Goal: Information Seeking & Learning: Learn about a topic

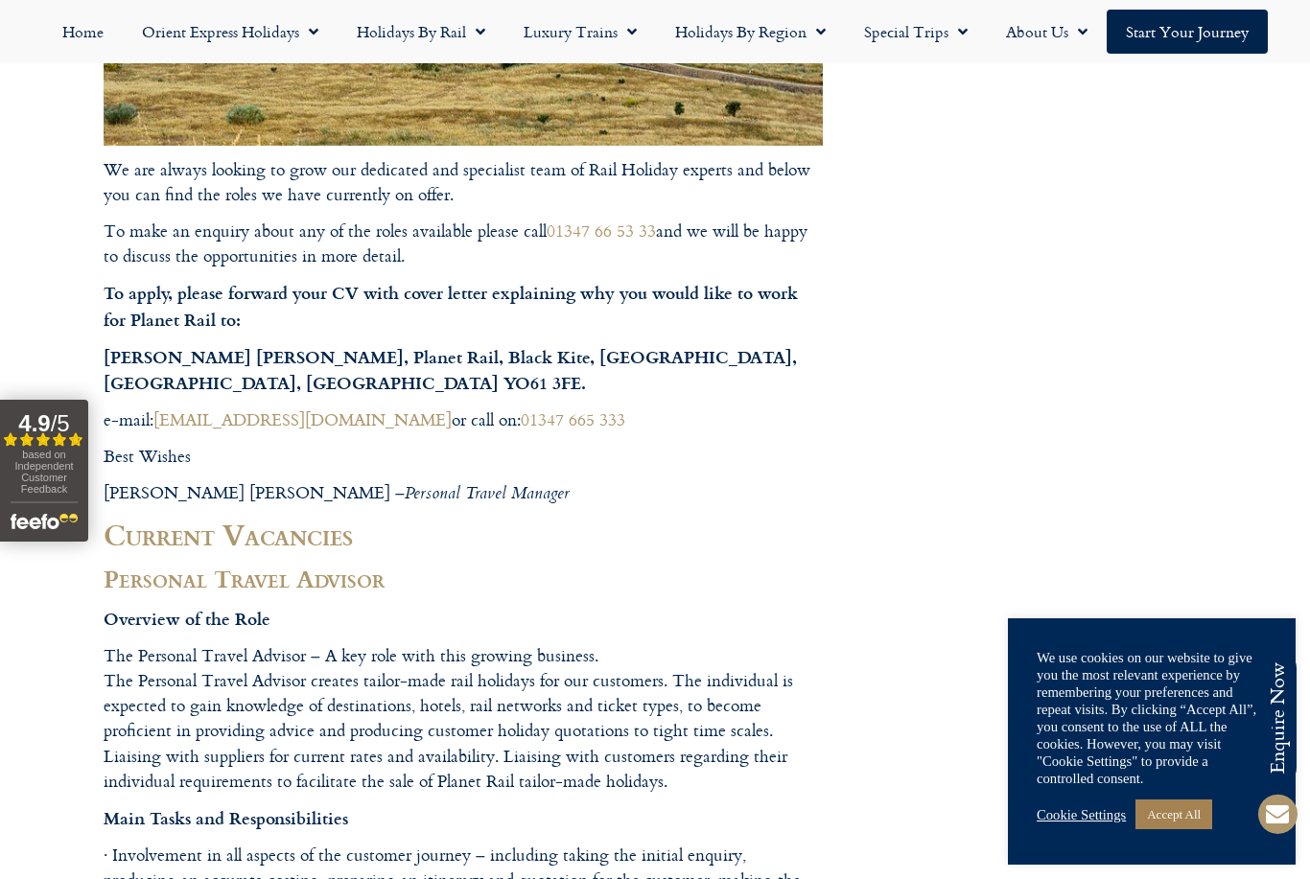
scroll to position [681, 0]
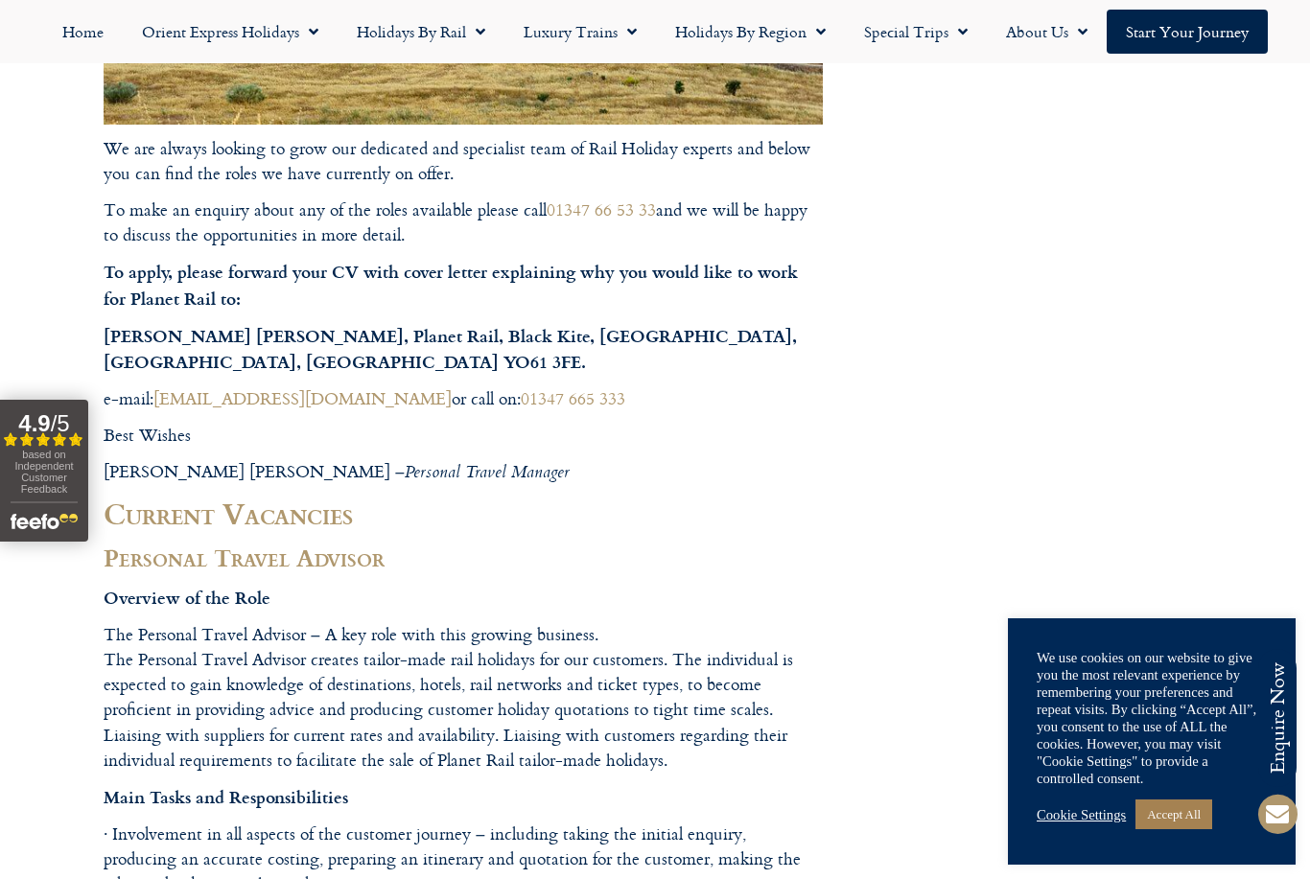
click at [577, 346] on p "Connor Harkness, Planet Rail, Black Kite, The Hawk Creative Business Park, The …" at bounding box center [463, 349] width 719 height 53
click at [569, 334] on strong "Connor Harkness, Planet Rail, Black Kite, The Hawk Creative Business Park, The …" at bounding box center [450, 348] width 693 height 51
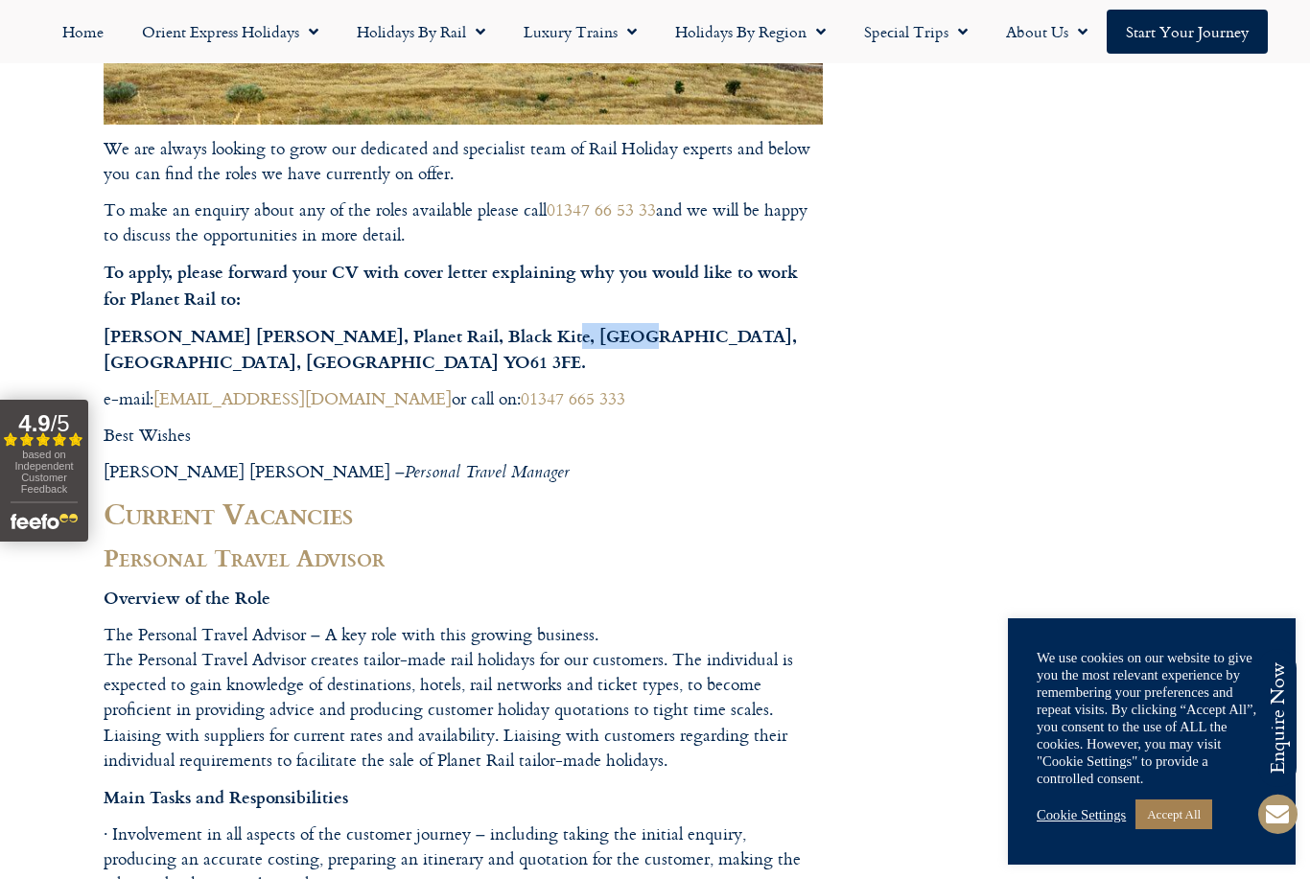
click at [569, 334] on strong "Connor Harkness, Planet Rail, Black Kite, The Hawk Creative Business Park, The …" at bounding box center [450, 348] width 693 height 51
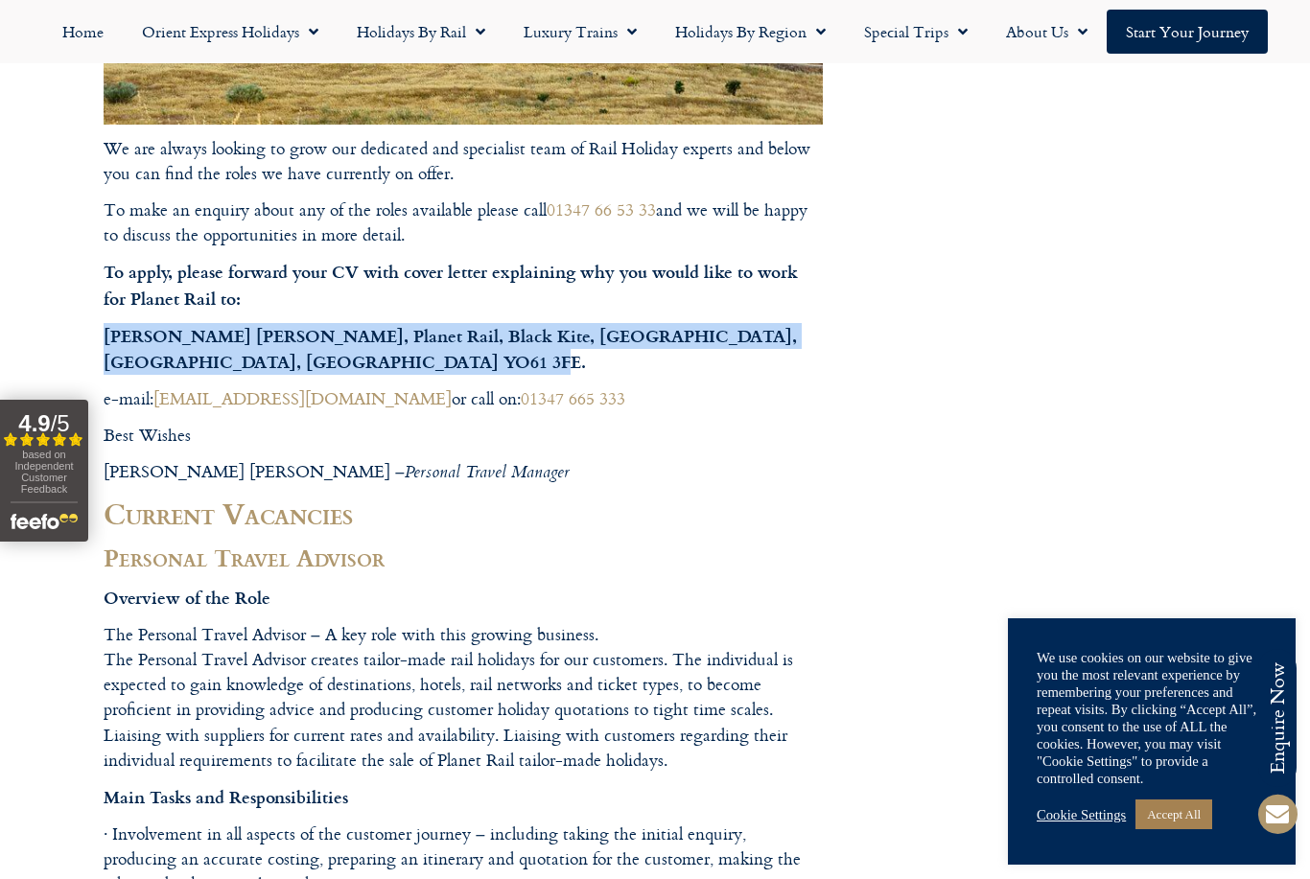
click at [569, 334] on strong "Connor Harkness, Planet Rail, Black Kite, The Hawk Creative Business Park, The …" at bounding box center [450, 348] width 693 height 51
copy strong "Connor Harkness, Planet Rail, Black Kite, The Hawk Creative Business Park, The …"
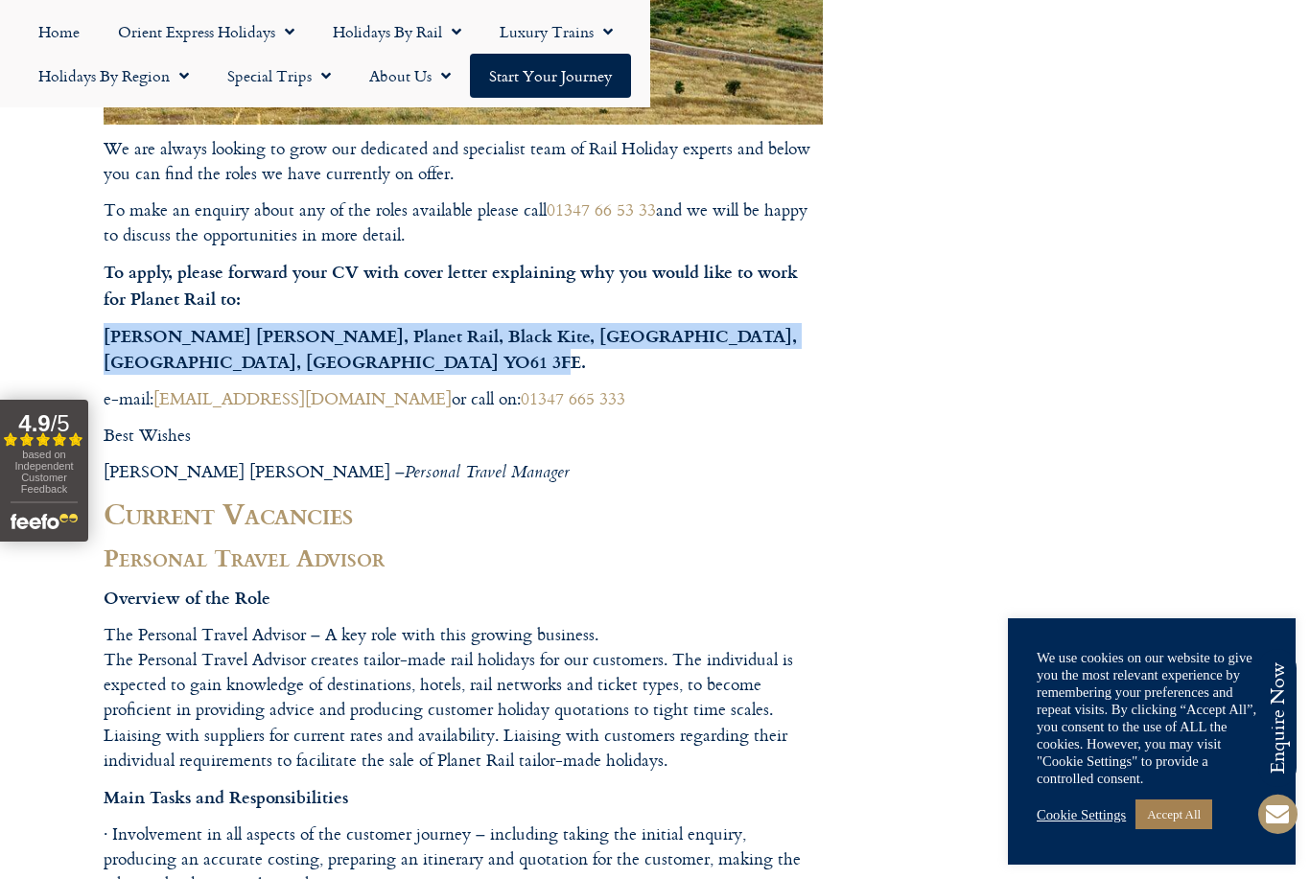
scroll to position [762, 0]
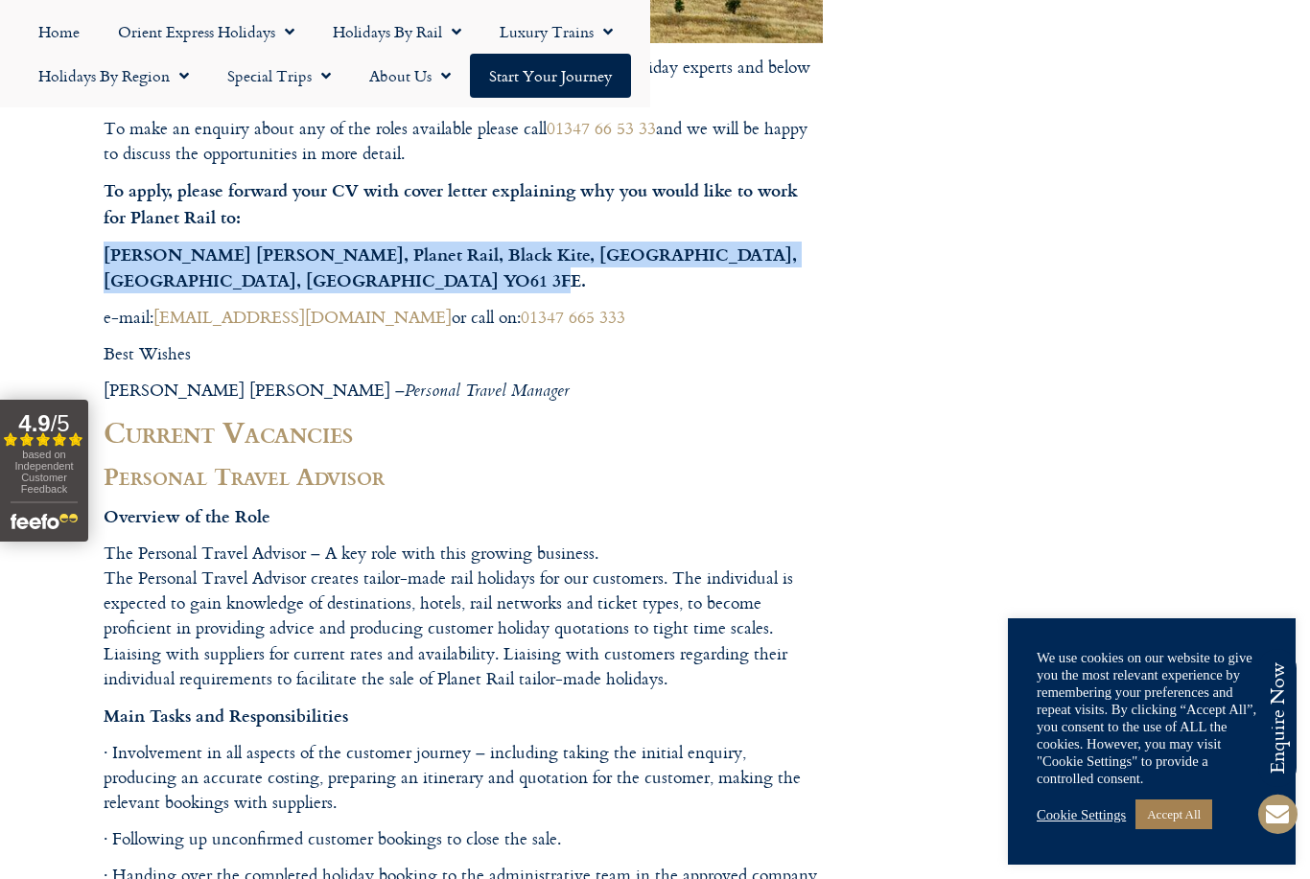
click at [582, 517] on p "Overview of the Role" at bounding box center [463, 516] width 719 height 26
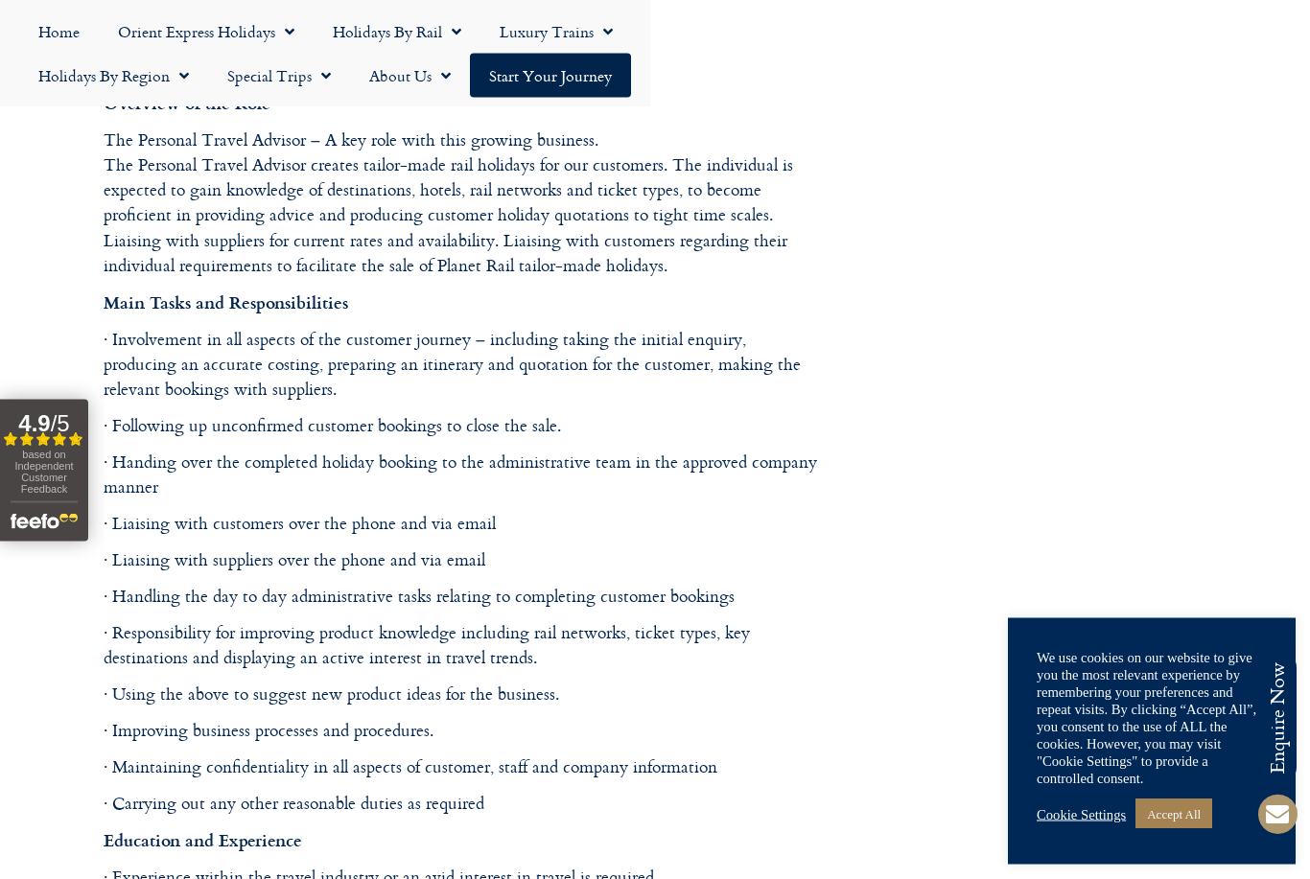
scroll to position [1176, 0]
click at [414, 206] on p "The Personal Travel Advisor – A key role with this growing business. The Person…" at bounding box center [463, 202] width 719 height 151
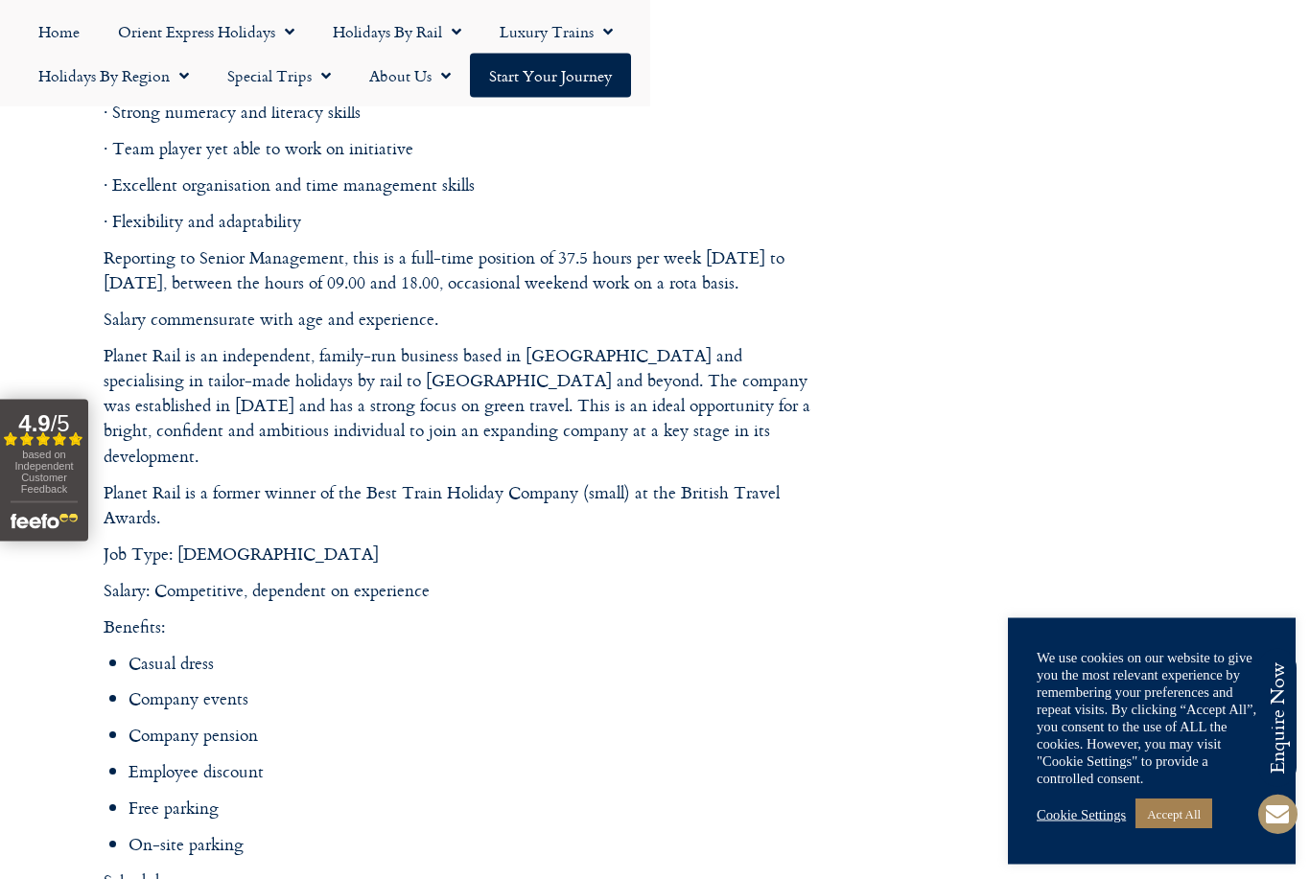
scroll to position [2293, 0]
click at [405, 365] on p "Planet Rail is an independent, family-run business based in North Yorkshire and…" at bounding box center [463, 406] width 719 height 126
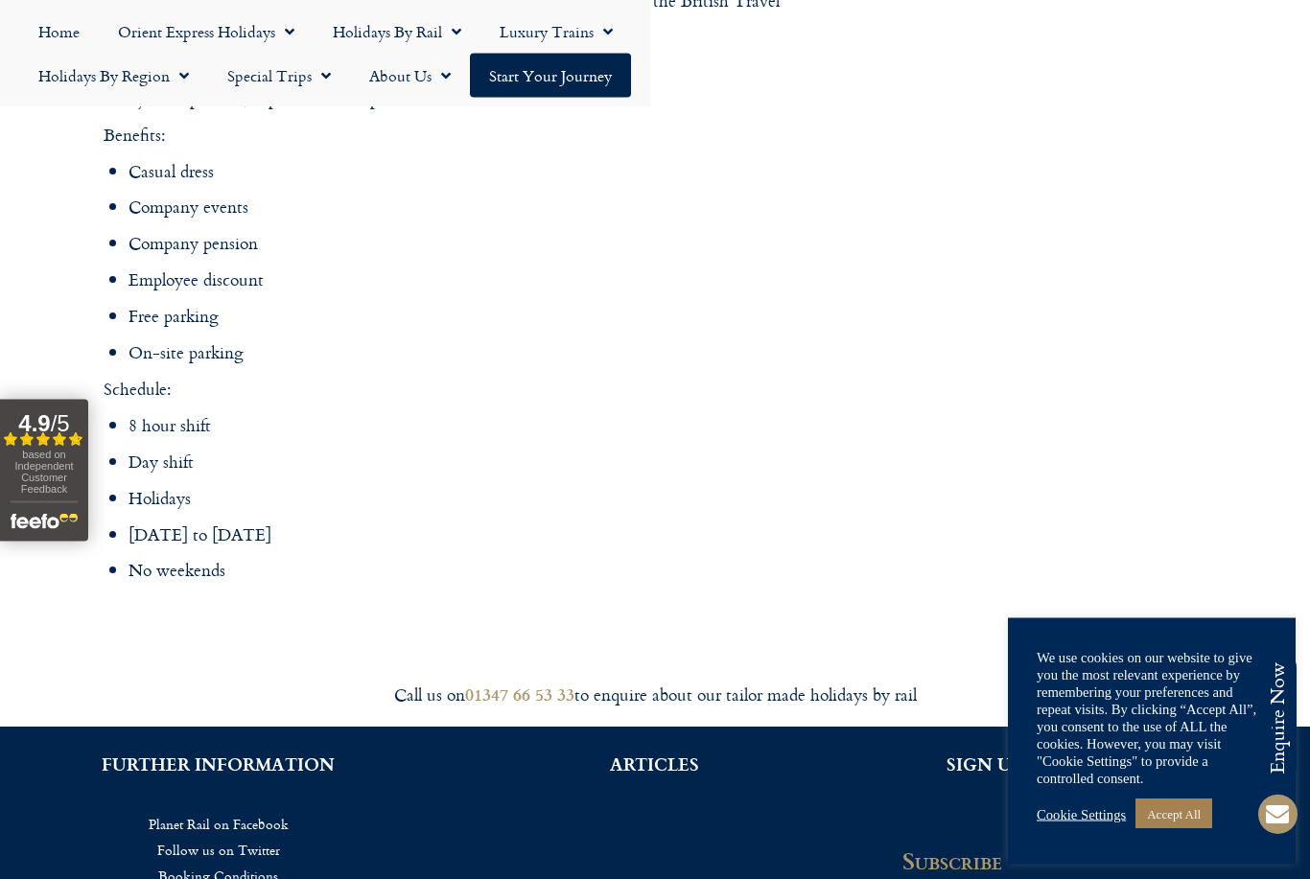
click at [411, 414] on li "8 hour shift" at bounding box center [475, 426] width 694 height 25
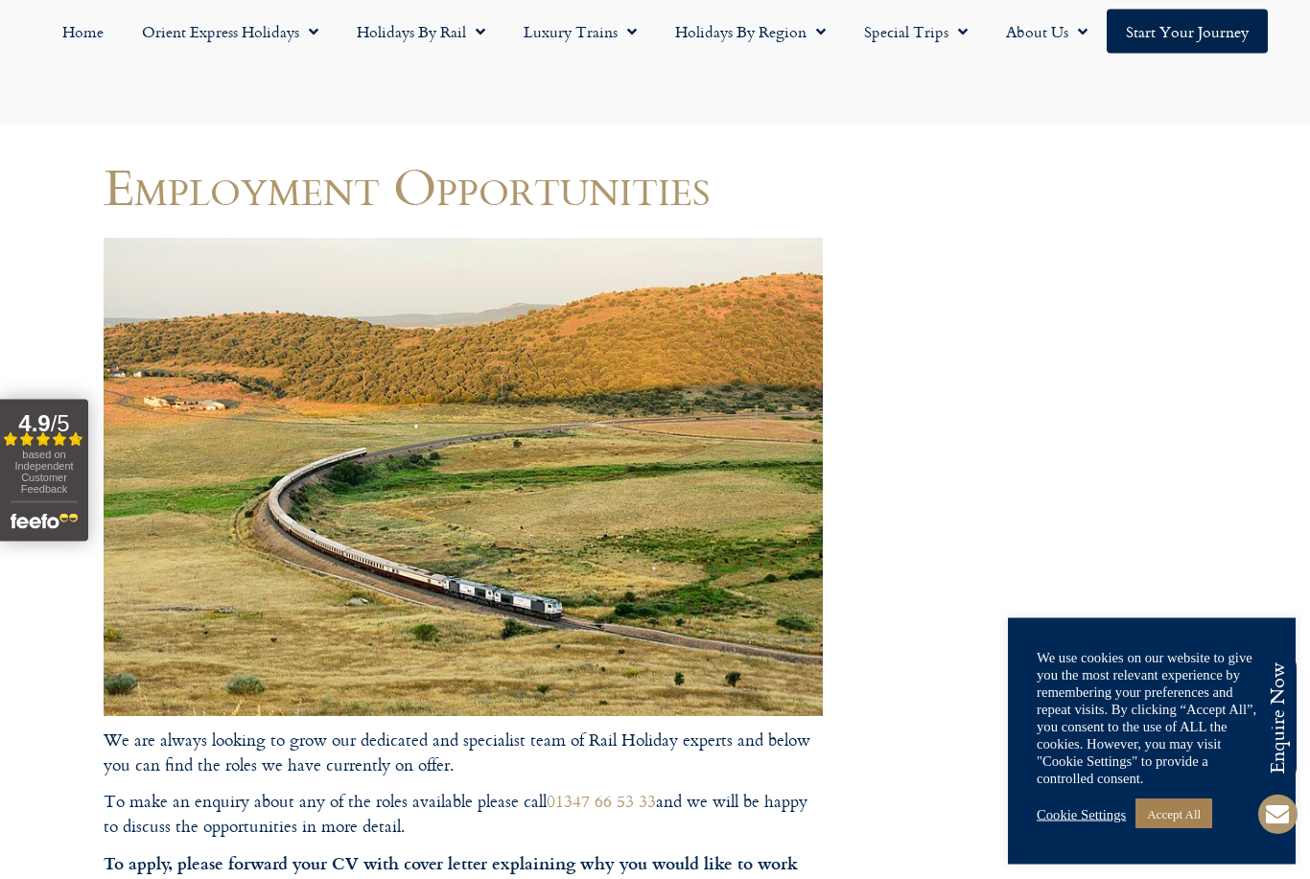
scroll to position [0, 0]
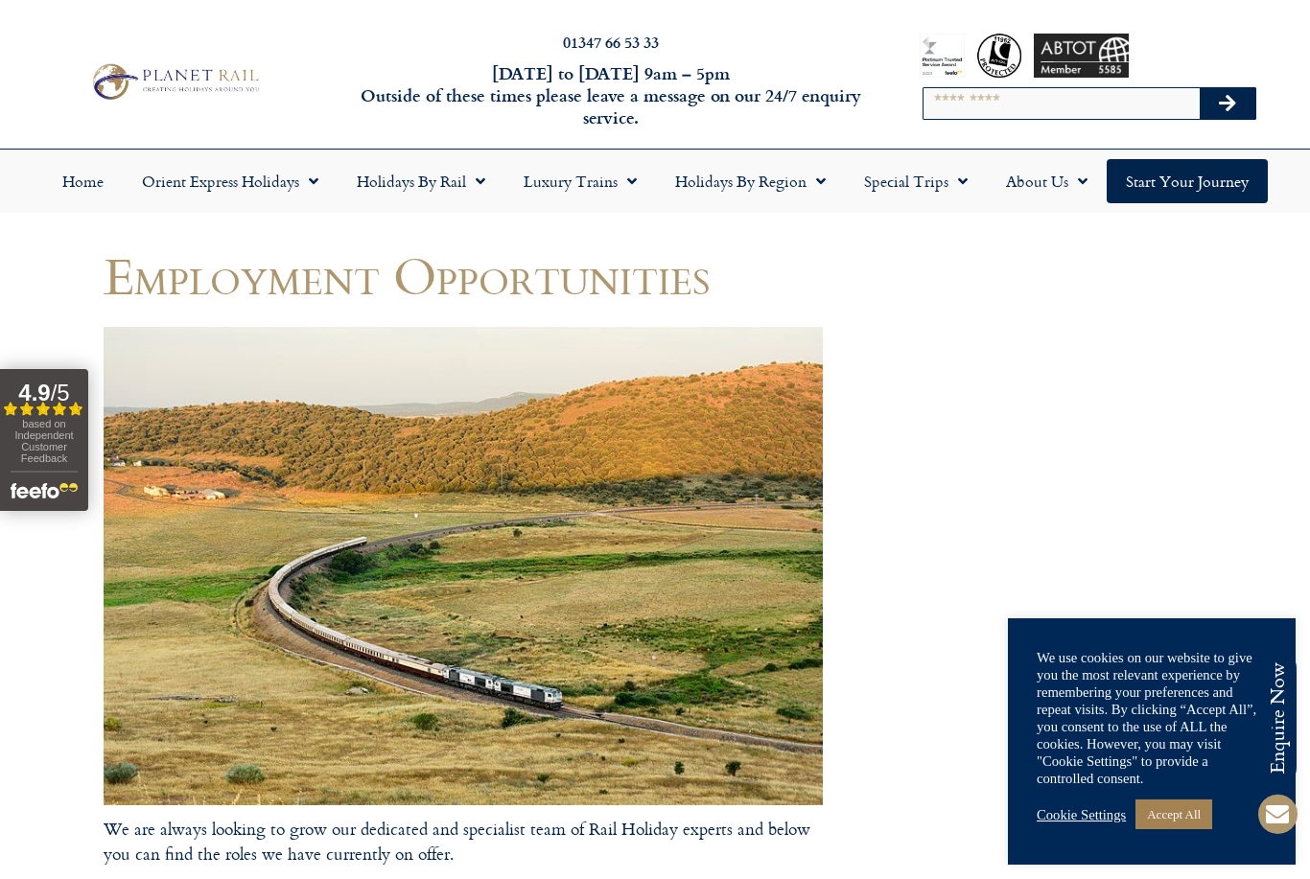
click at [206, 84] on img at bounding box center [174, 81] width 179 height 44
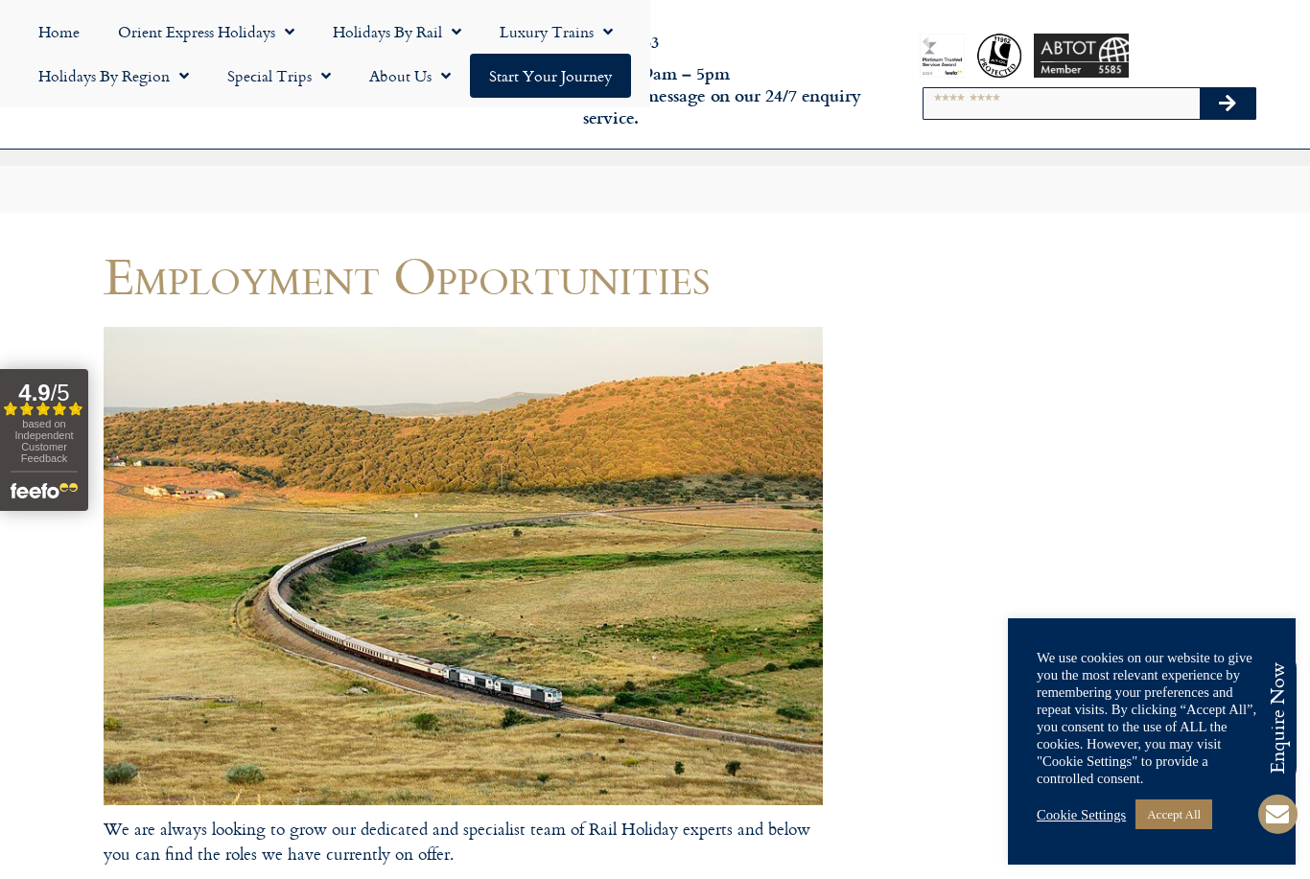
click at [0, 0] on html "Planet Rail Online Enquiry Please enter your details below, together with your …" at bounding box center [655, 439] width 1310 height 879
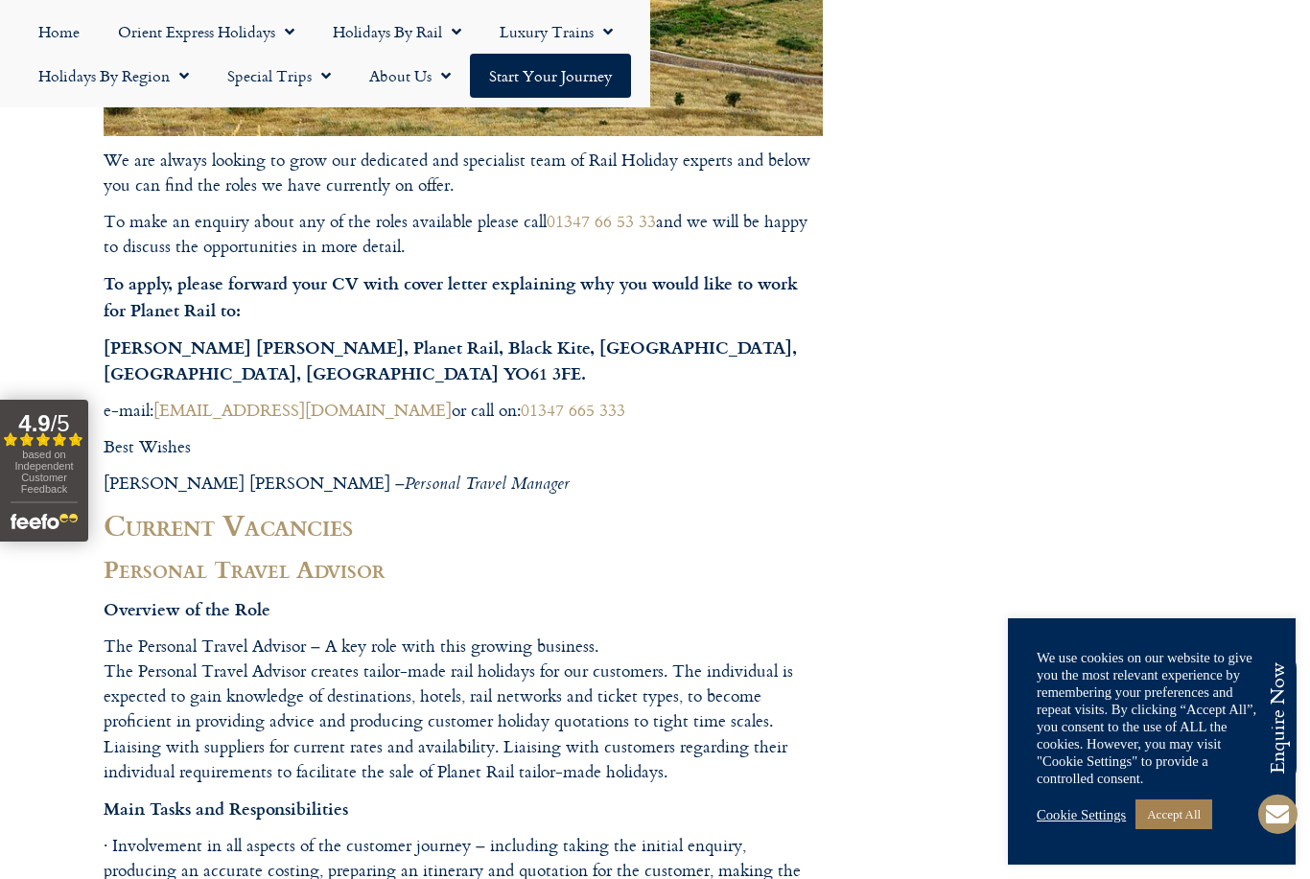
scroll to position [674, 0]
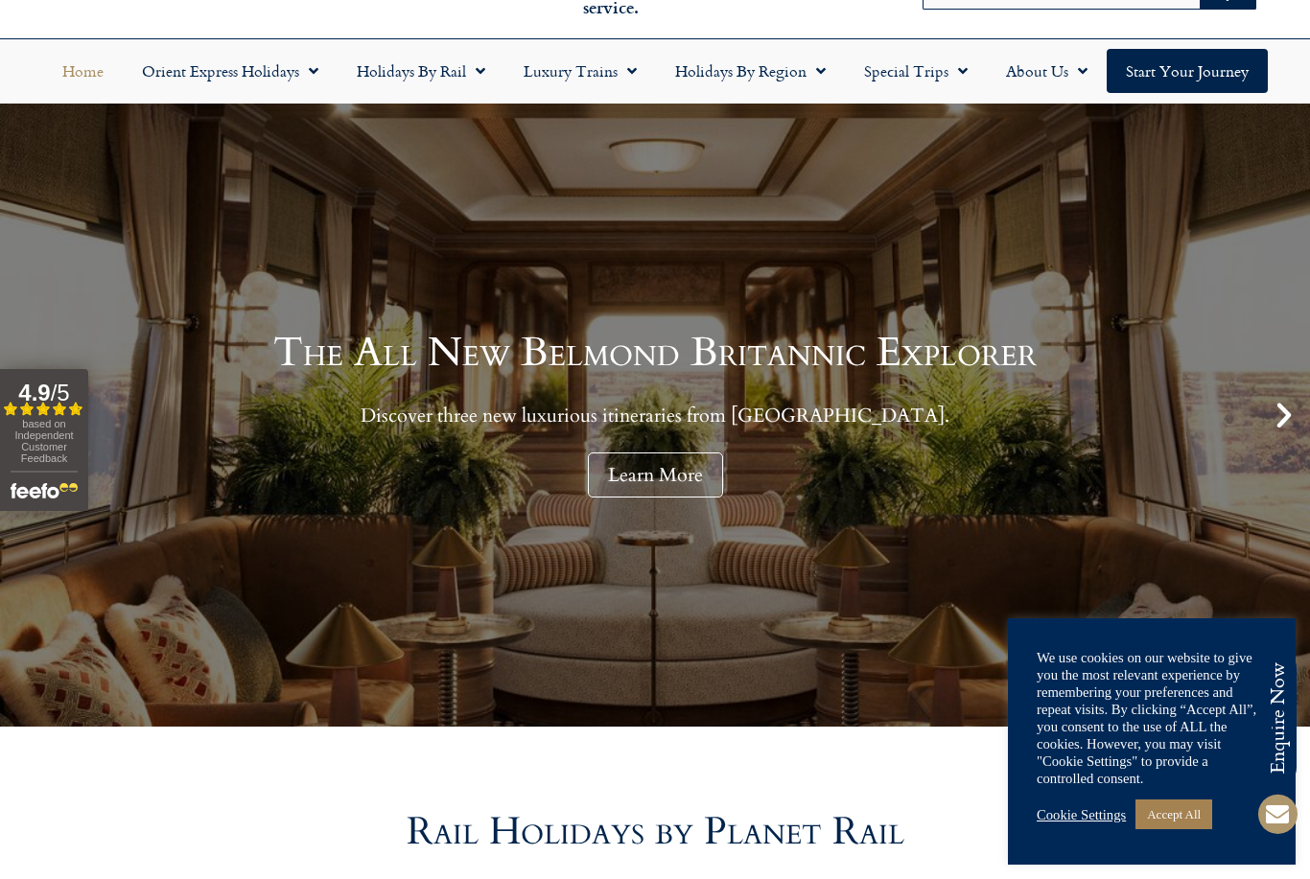
scroll to position [109, 0]
